Goal: Task Accomplishment & Management: Complete application form

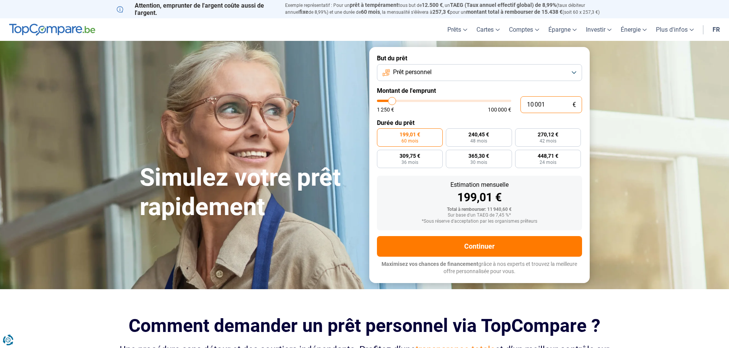
click at [544, 105] on input "10 001" at bounding box center [551, 104] width 62 height 17
type input "1 000"
type input "1250"
type input "100"
type input "1250"
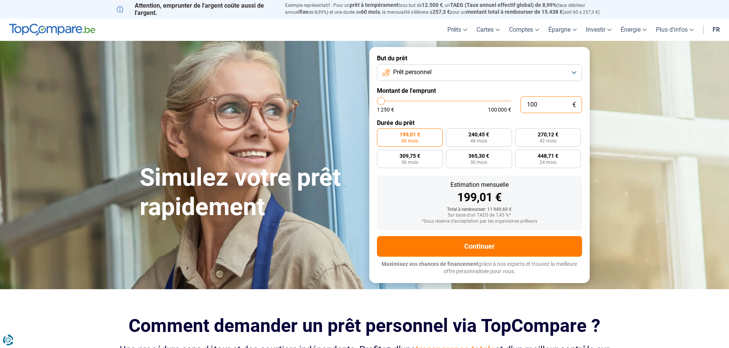
type input "10"
type input "1250"
type input "1"
type input "1250"
type input "0"
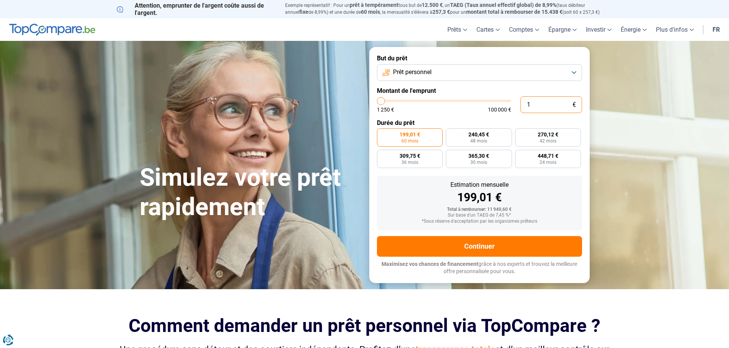
type input "1250"
type input "1"
type input "1250"
type input "15"
type input "1250"
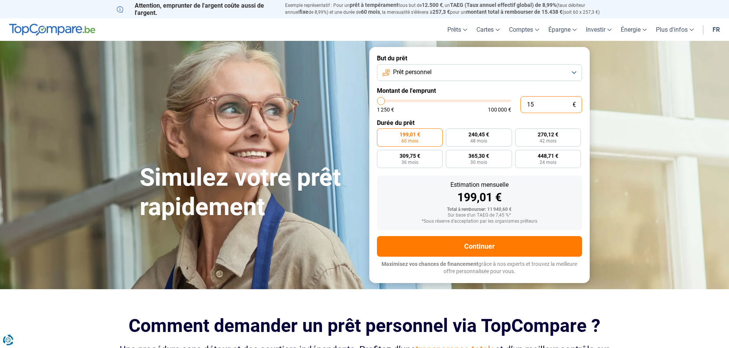
type input "150"
type input "1250"
type input "1 500"
type input "1500"
type input "15 000"
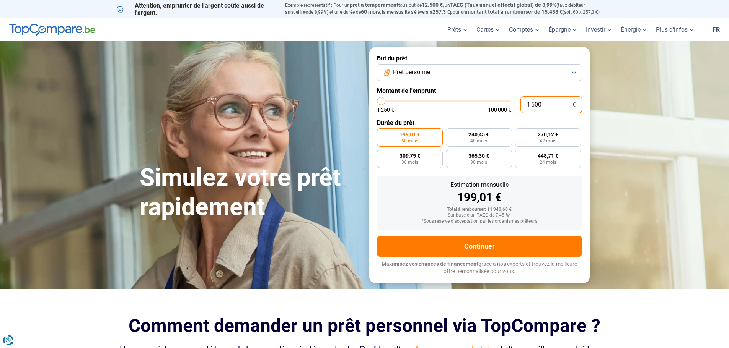
type input "15000"
type input "1 500"
type input "1500"
type input "15 001"
type input "15000"
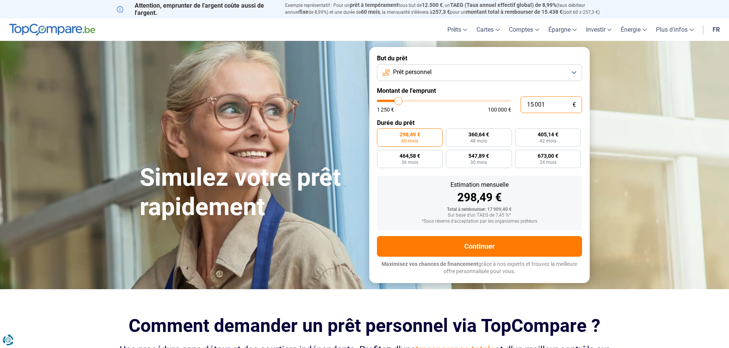
type input "15 001"
type input "15000"
radio input "false"
type input "1 500"
type input "1500"
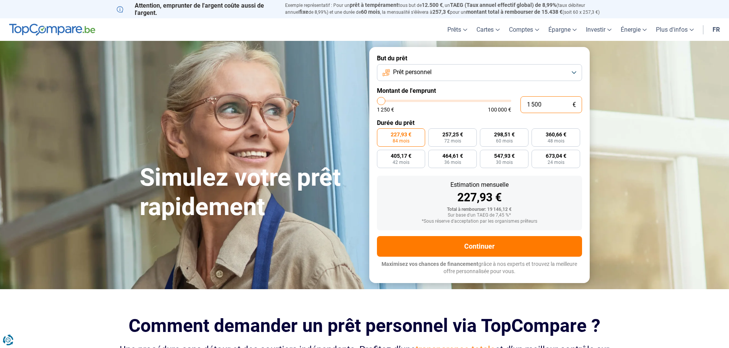
type input "150"
type input "1250"
type input "15"
type input "1250"
type input "1"
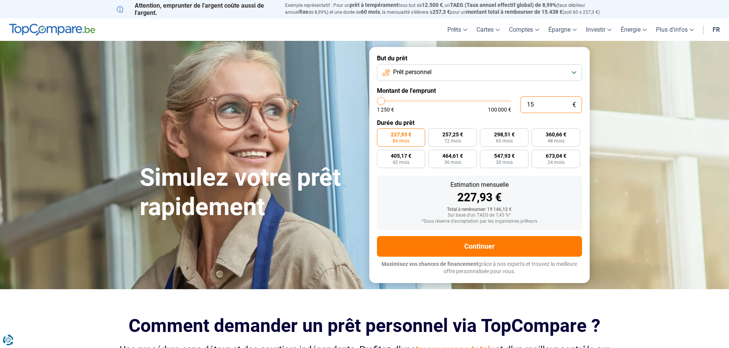
type input "1250"
type input "13"
type input "1250"
type input "130"
type input "1250"
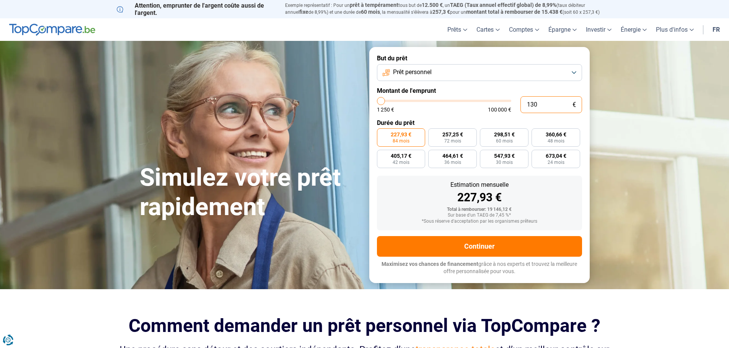
type input "1 300"
type input "1250"
type input "13 000"
type input "13000"
type input "1 300"
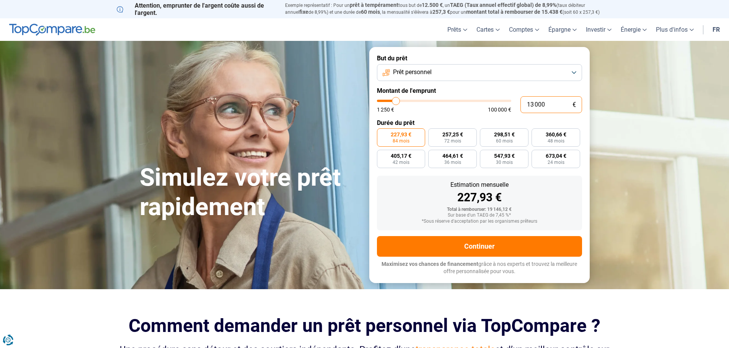
type input "1250"
type input "13 001"
type input "13000"
type input "13 001"
type input "13000"
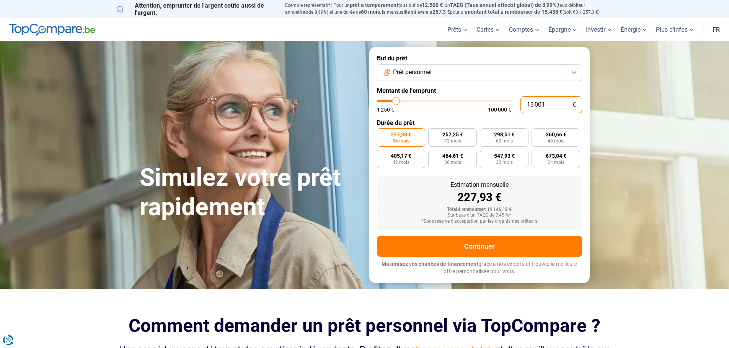
radio input "true"
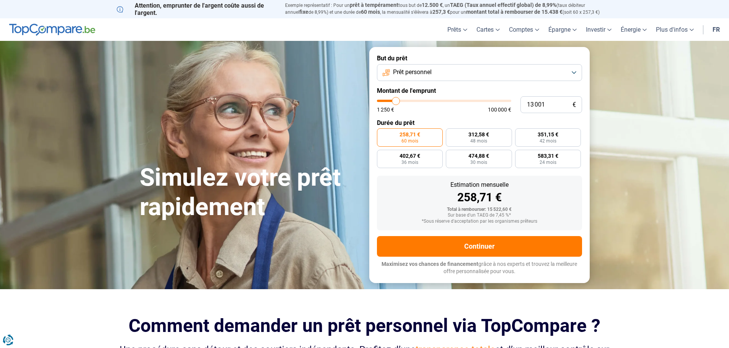
click at [449, 68] on button "Prêt personnel" at bounding box center [479, 72] width 205 height 17
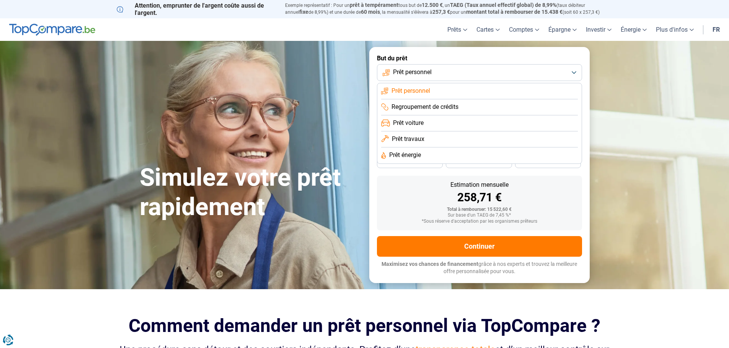
click at [434, 90] on li "Prêt personnel" at bounding box center [479, 91] width 197 height 16
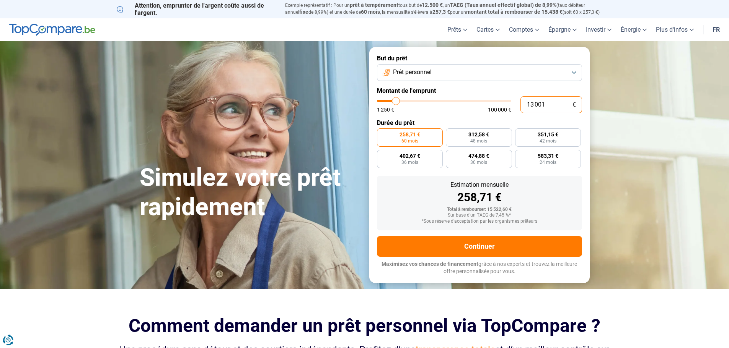
click at [547, 104] on input "13 001" at bounding box center [551, 104] width 62 height 17
type input "1 300"
type input "1250"
type input "130"
type input "1250"
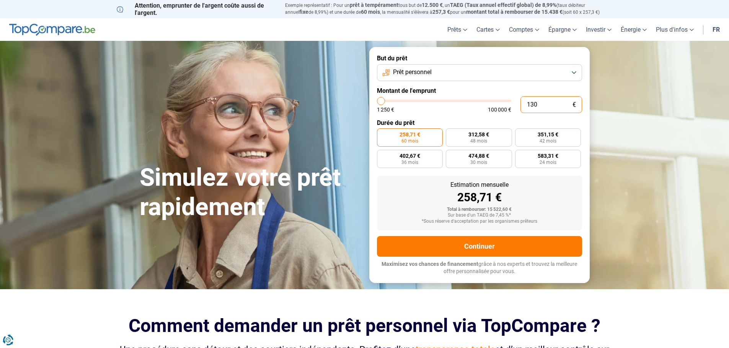
type input "13"
type input "1250"
type input "1"
type input "1250"
type input "15"
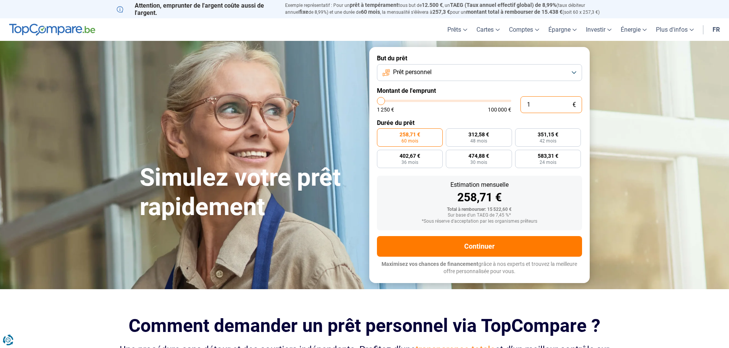
type input "1250"
type input "150"
type input "1250"
type input "1 500"
type input "1500"
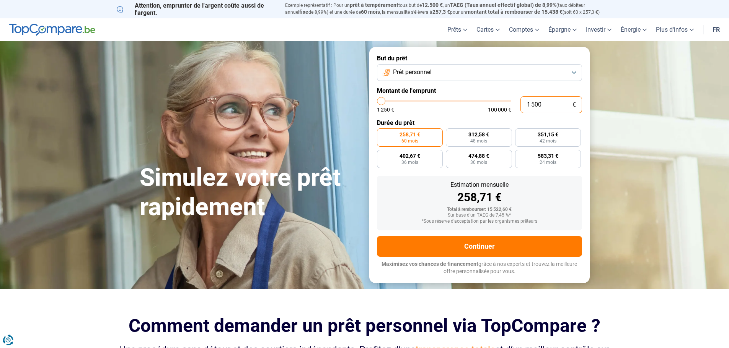
type input "15 000"
type input "15000"
type input "150 001"
type input "100000"
type input "100 000"
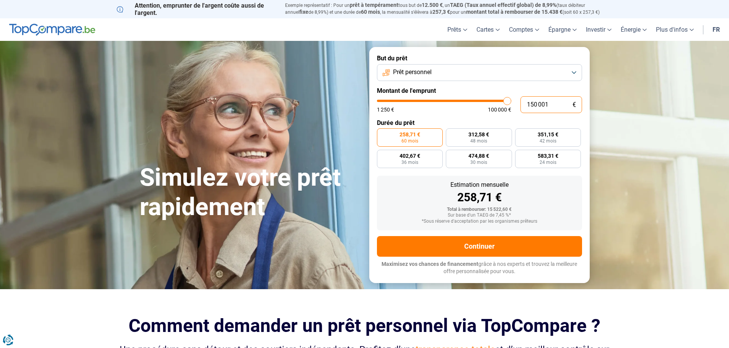
type input "100000"
radio input "false"
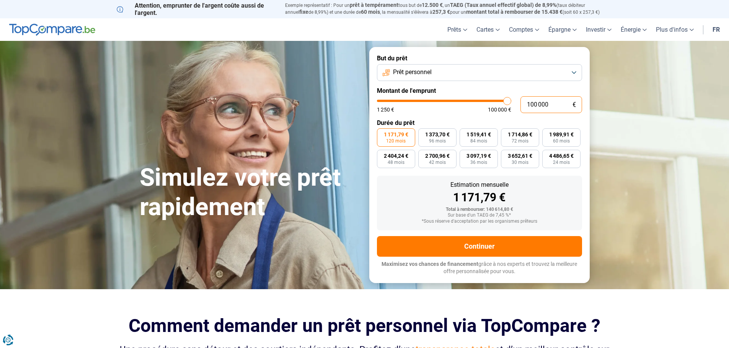
type input "10 000"
type input "10000"
radio input "true"
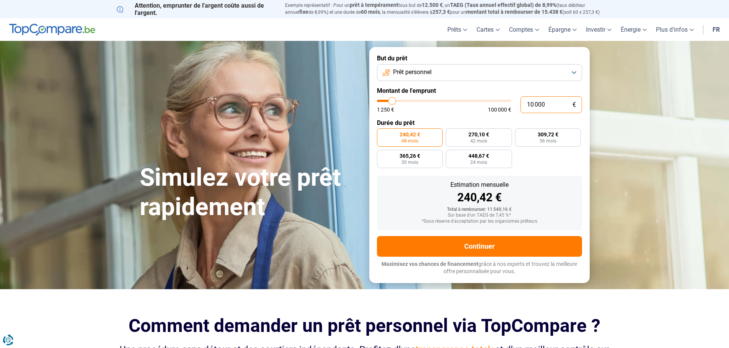
type input "1 000"
type input "1250"
type input "100"
type input "1250"
type input "10"
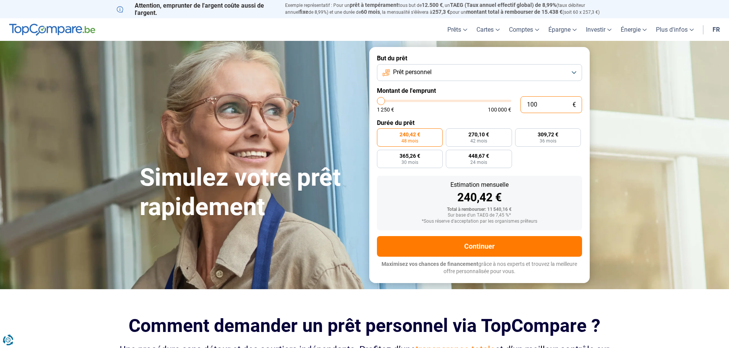
type input "1250"
type input "1"
type input "1250"
type input "15"
type input "1250"
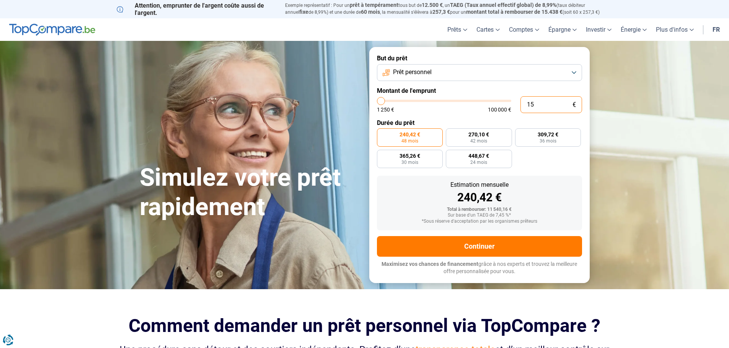
type input "150"
type input "1250"
type input "1 500"
type input "1500"
type input "15 001"
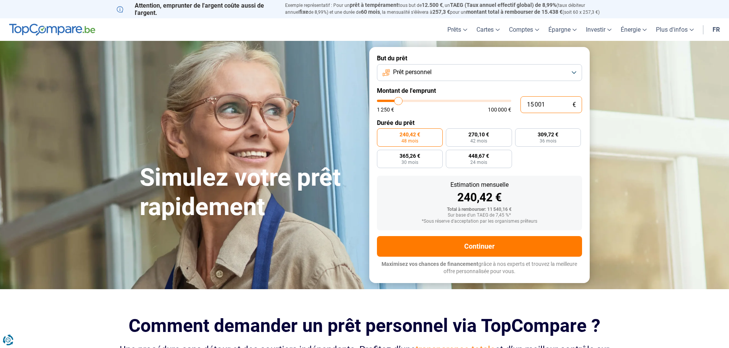
type input "15000"
radio input "false"
type input "1 500"
type input "1500"
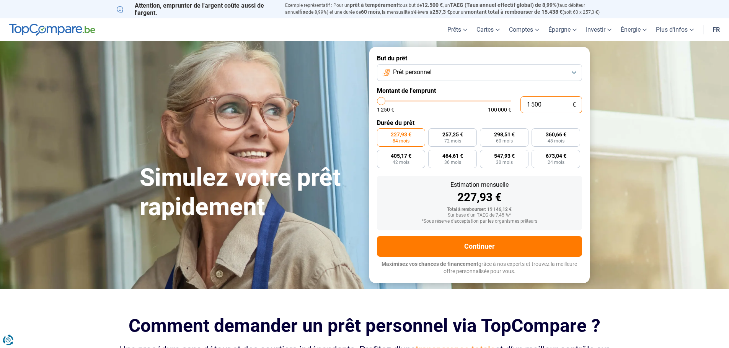
type input "150"
type input "1250"
type input "15"
type input "1250"
type input "1"
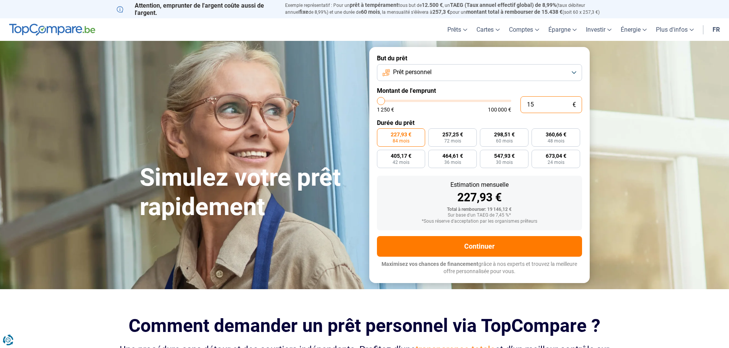
type input "1250"
type input "1 250"
type input "1250"
radio input "true"
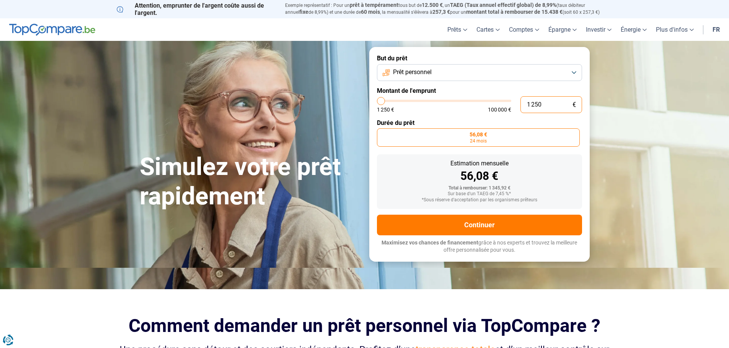
type input "125"
type input "1250"
type input "12"
type input "1250"
type input "120"
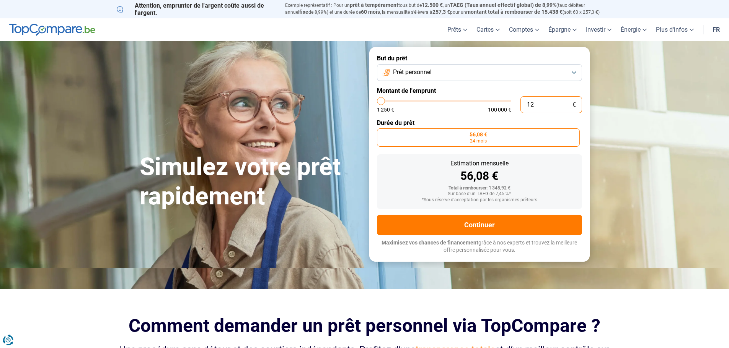
type input "1250"
type input "1 200"
type input "1250"
type input "12 001"
type input "12000"
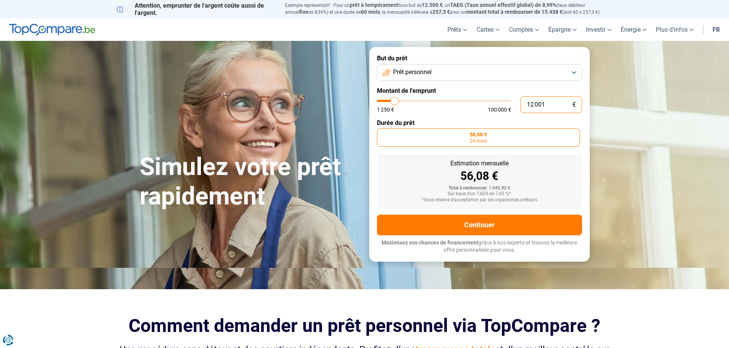
radio input "false"
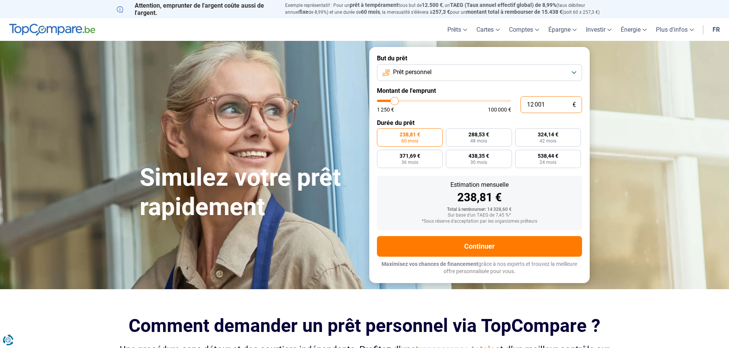
type input "1 200"
type input "1250"
type input "120"
type input "1250"
type input "12"
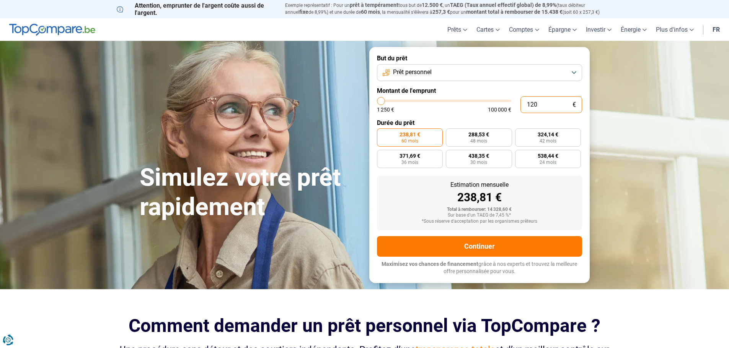
type input "1250"
type input "1"
type input "1250"
type input "10"
type input "1250"
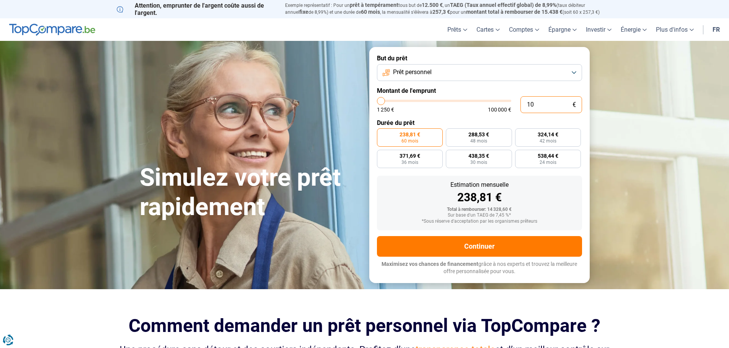
type input "1 250"
type input "1250"
radio input "true"
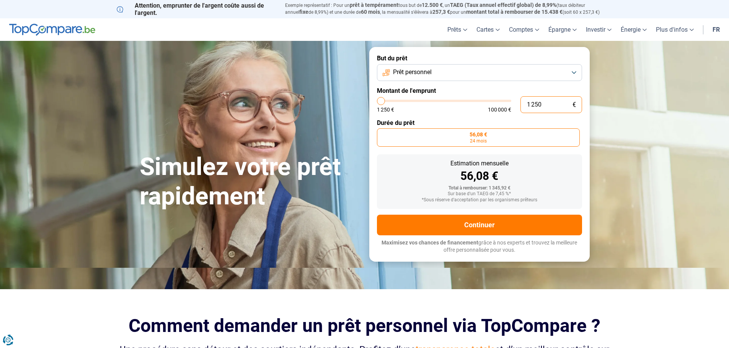
type input "10 000"
type input "10000"
radio input "false"
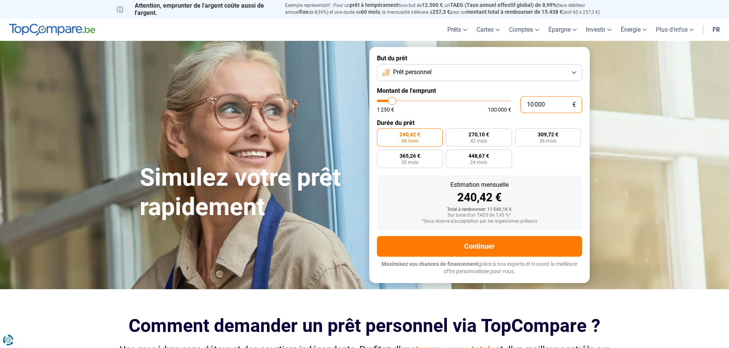
type input "1 000"
type input "1250"
type input "10 001"
type input "10000"
type input "10 001"
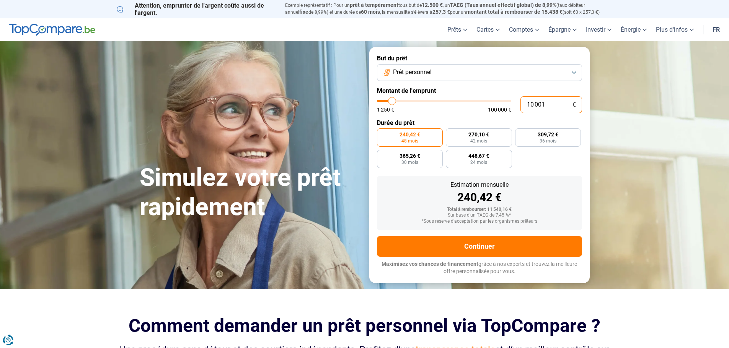
type input "10000"
radio input "false"
click at [524, 142] on label "270,12 € 42 mois" at bounding box center [548, 138] width 66 height 18
click at [520, 133] on input "270,12 € 42 mois" at bounding box center [517, 131] width 5 height 5
radio input "true"
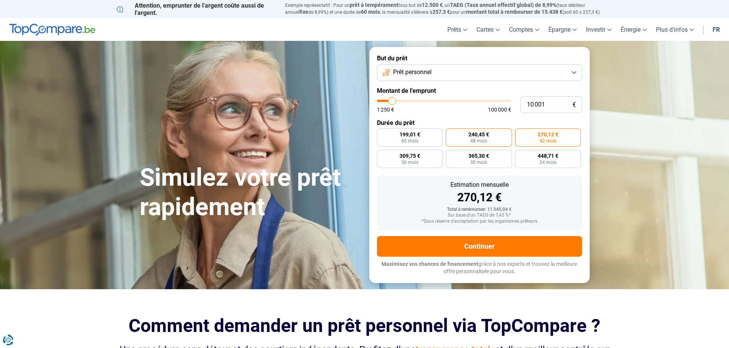
click at [477, 139] on span "48 mois" at bounding box center [478, 141] width 17 height 5
click at [451, 133] on input "240,45 € 48 mois" at bounding box center [448, 131] width 5 height 5
radio input "true"
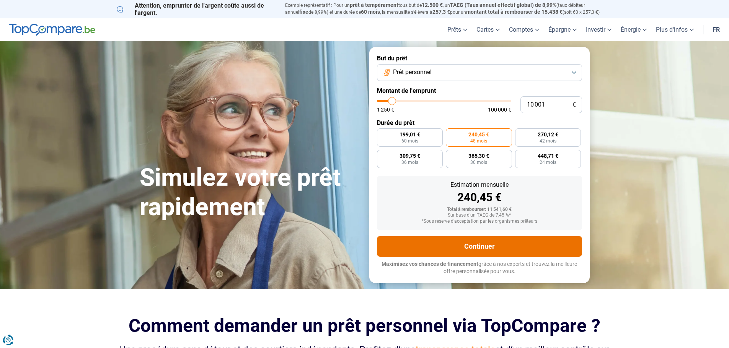
click at [486, 248] on button "Continuer" at bounding box center [479, 246] width 205 height 21
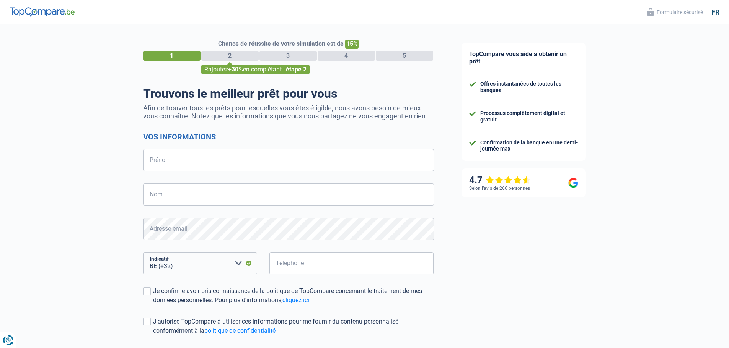
select select "32"
